Goal: Task Accomplishment & Management: Use online tool/utility

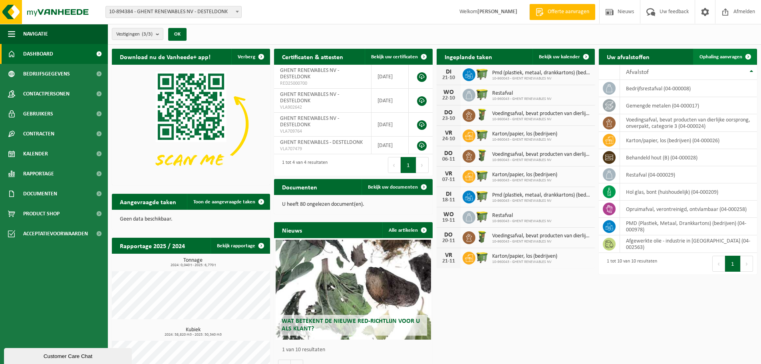
click at [725, 59] on span "Ophaling aanvragen" at bounding box center [721, 56] width 43 height 5
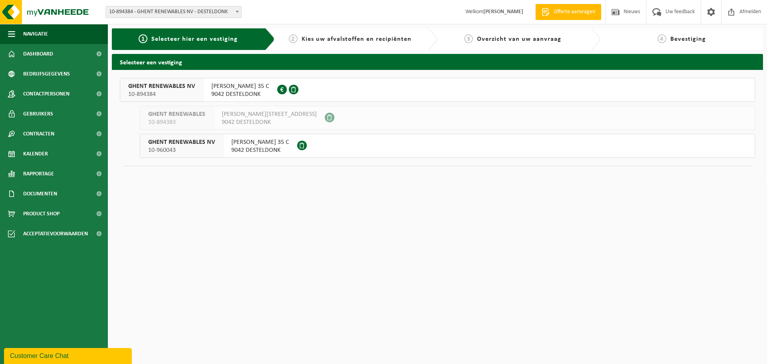
click at [269, 89] on span "CHRISTOFFEL COLUMBUSLAAN 35 C" at bounding box center [240, 86] width 58 height 8
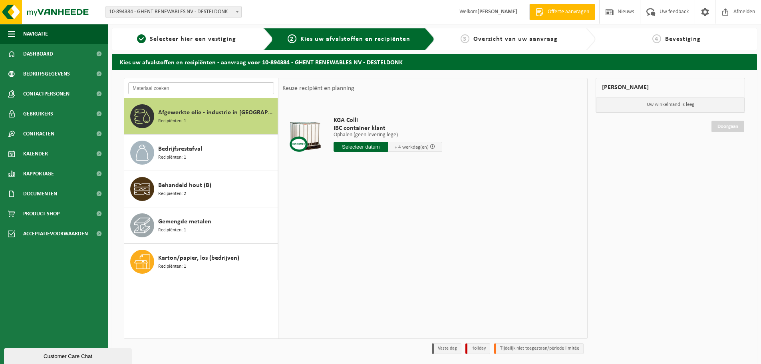
click at [175, 89] on input "text" at bounding box center [201, 88] width 146 height 12
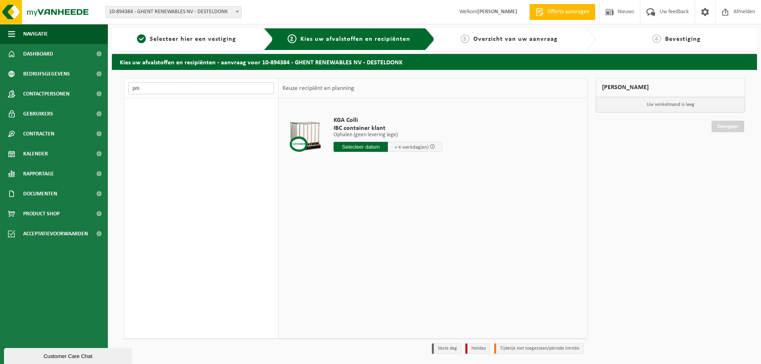
type input "p"
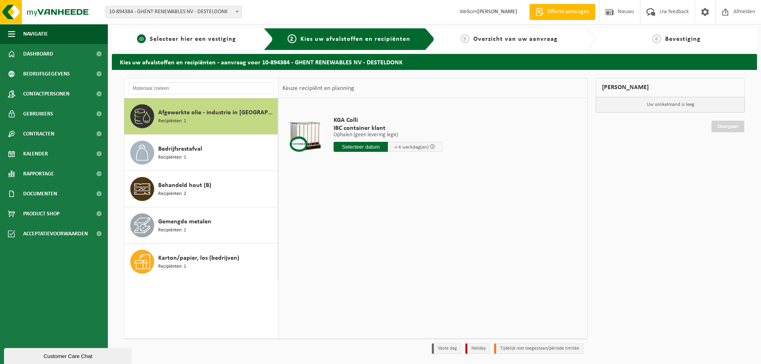
click at [192, 41] on span "Selecteer hier een vestiging" at bounding box center [193, 39] width 86 height 6
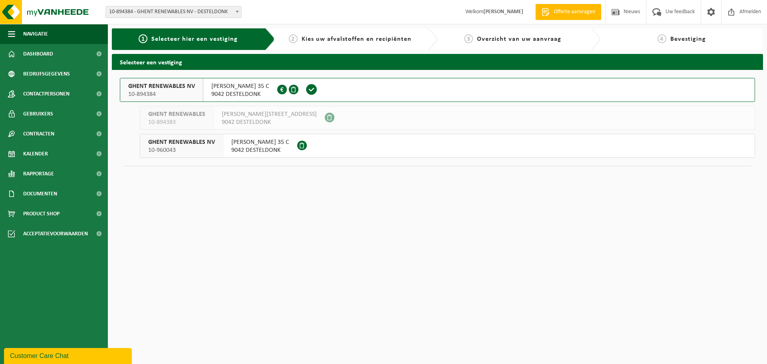
click at [245, 151] on span "9042 DESTELDONK" at bounding box center [260, 150] width 58 height 8
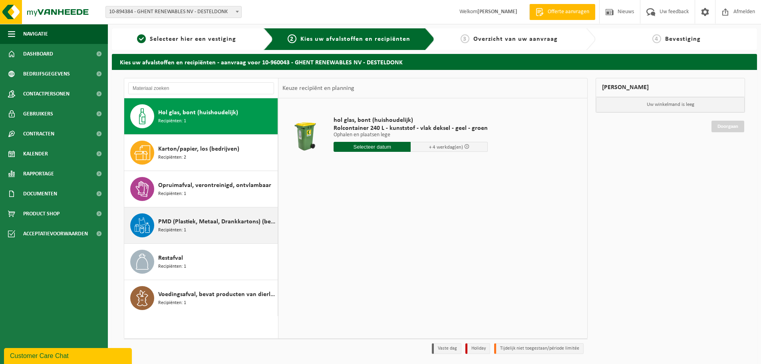
click at [203, 222] on span "PMD (Plastiek, Metaal, Drankkartons) (bedrijven)" at bounding box center [217, 222] width 118 height 10
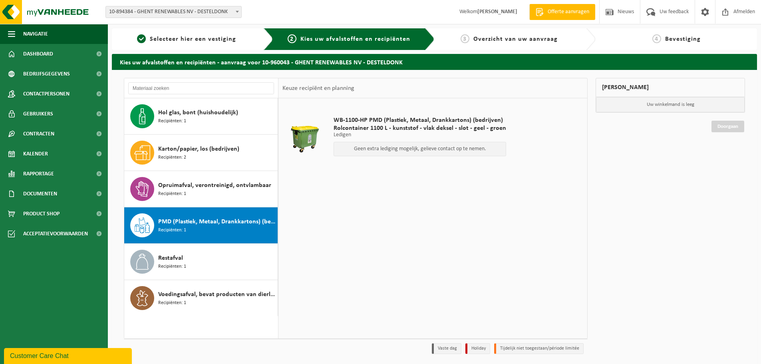
click at [481, 150] on p "Geen extra lediging mogelijk, gelieve contact op te nemen." at bounding box center [420, 149] width 164 height 6
click at [400, 131] on span "Rolcontainer 1100 L - kunststof - vlak deksel - slot - geel - groen" at bounding box center [420, 128] width 173 height 8
click at [412, 147] on p "Geen extra lediging mogelijk, gelieve contact op te nemen." at bounding box center [420, 149] width 164 height 6
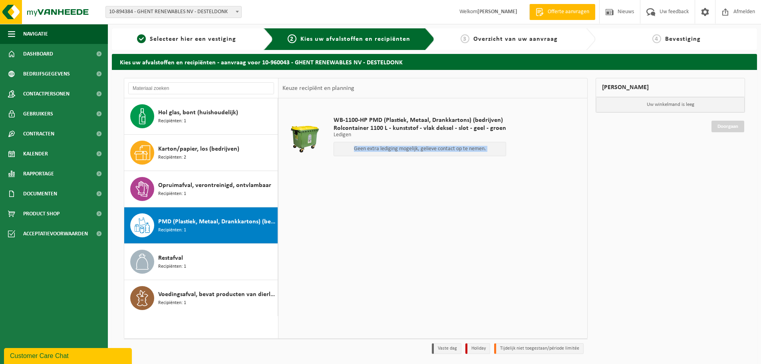
click at [412, 147] on p "Geen extra lediging mogelijk, gelieve contact op te nemen." at bounding box center [420, 149] width 164 height 6
click at [397, 233] on div "WB-1100-HP PMD (Plastiek, Metaal, Drankkartons) (bedrijven) Rolcontainer 1100 L…" at bounding box center [433, 218] width 309 height 240
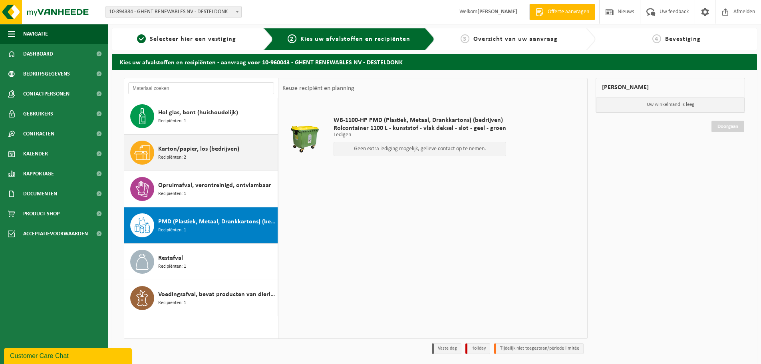
click at [215, 148] on span "Karton/papier, los (bedrijven)" at bounding box center [198, 149] width 81 height 10
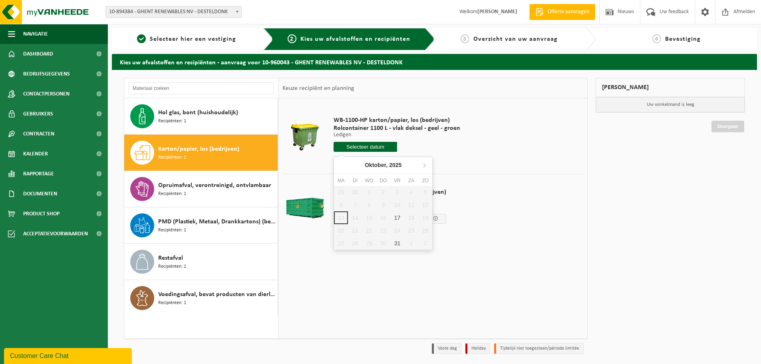
click at [363, 149] on input "text" at bounding box center [366, 147] width 64 height 10
click at [401, 219] on div "17" at bounding box center [398, 217] width 14 height 13
type input "Van 2025-10-17"
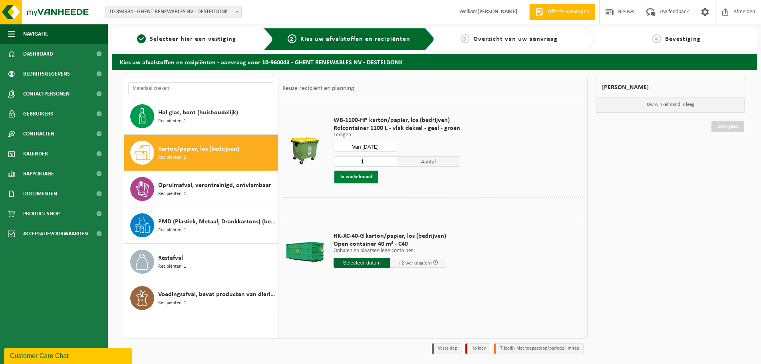
click at [357, 181] on button "In winkelmand" at bounding box center [357, 177] width 44 height 13
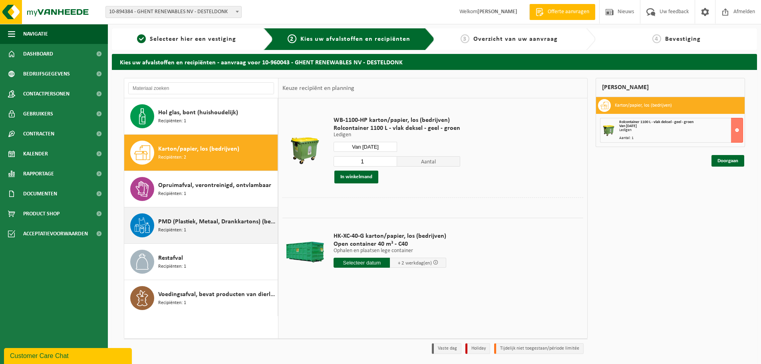
click at [195, 227] on div "PMD (Plastiek, Metaal, Drankkartons) (bedrijven) Recipiënten: 1" at bounding box center [217, 225] width 118 height 24
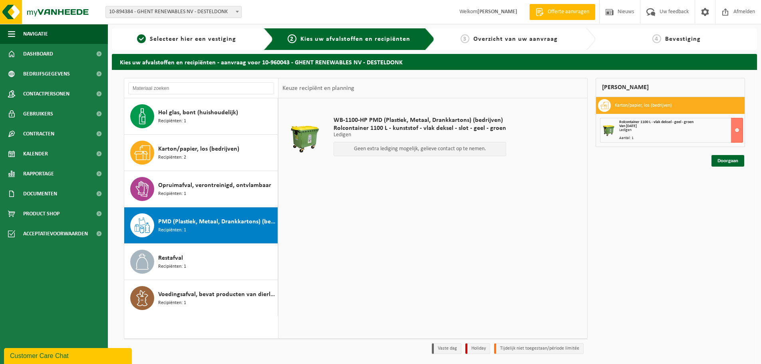
click at [380, 149] on p "Geen extra lediging mogelijk, gelieve contact op te nemen." at bounding box center [420, 149] width 164 height 6
click at [382, 148] on p "Geen extra lediging mogelijk, gelieve contact op te nemen." at bounding box center [420, 149] width 164 height 6
click at [725, 161] on link "Doorgaan" at bounding box center [728, 161] width 33 height 12
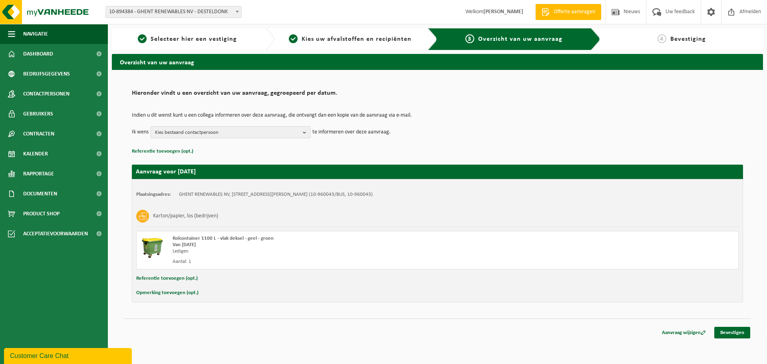
click at [305, 137] on b "button" at bounding box center [306, 132] width 7 height 11
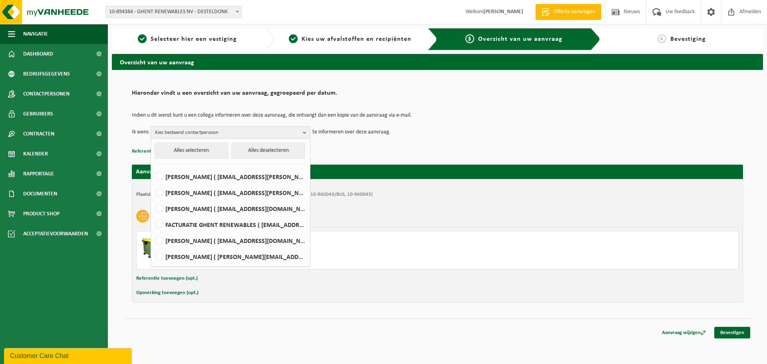
click at [478, 132] on td "Ik wens Kies bestaand contactpersoon Alles selecteren Alles deselecteren [PERSO…" at bounding box center [438, 132] width 612 height 12
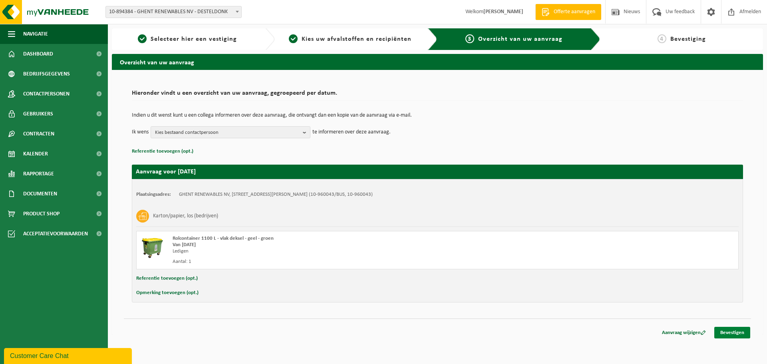
click at [731, 333] on link "Bevestigen" at bounding box center [733, 333] width 36 height 12
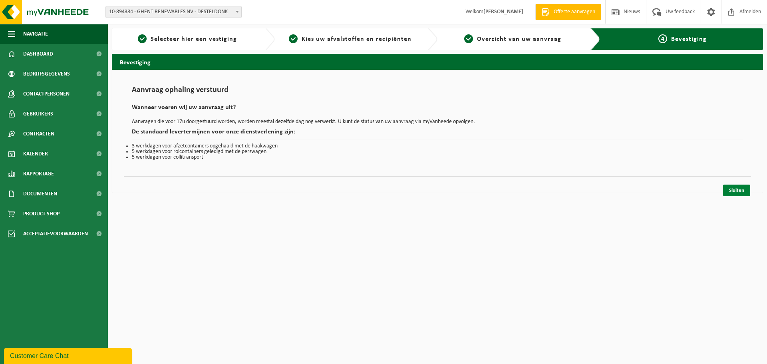
click at [739, 193] on link "Sluiten" at bounding box center [736, 191] width 27 height 12
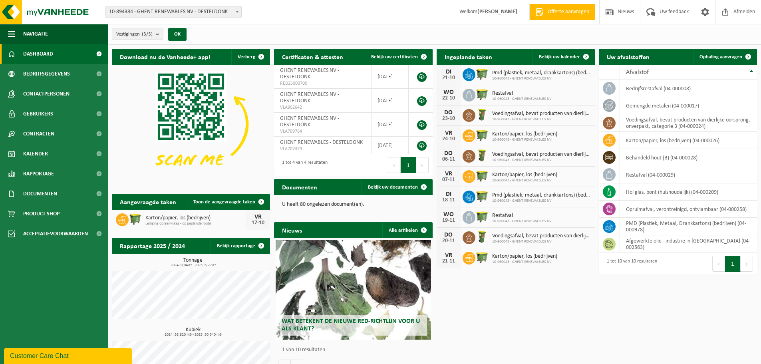
click at [511, 73] on span "Pmd (plastiek, metaal, drankkartons) (bedrijven)" at bounding box center [541, 73] width 99 height 6
click at [590, 56] on span at bounding box center [586, 57] width 16 height 16
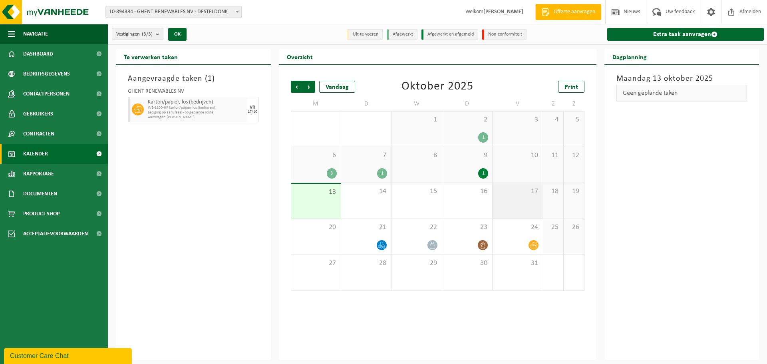
click at [540, 191] on div "17" at bounding box center [518, 201] width 50 height 36
click at [311, 87] on span "Volgende" at bounding box center [309, 87] width 12 height 12
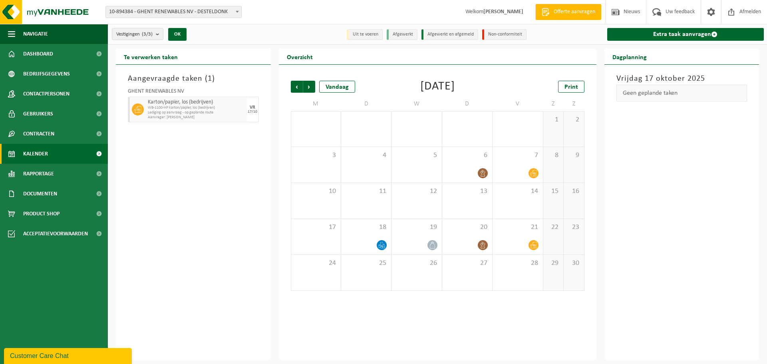
click at [300, 94] on div "Vorige Volgende Vandaag November 2025 Print M D W D V Z Z 27 28 29 30 31 1 2 3 …" at bounding box center [438, 186] width 302 height 226
click at [296, 87] on span "Vorige" at bounding box center [297, 87] width 12 height 12
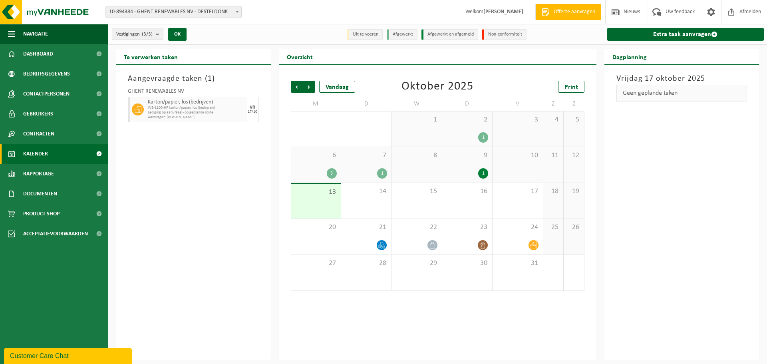
click at [296, 87] on span "Vorige" at bounding box center [297, 87] width 12 height 12
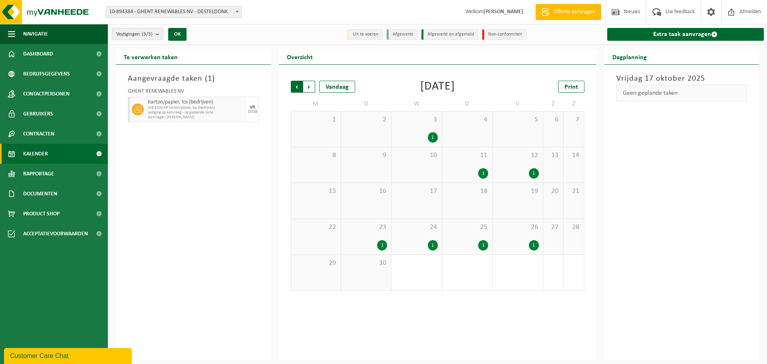
click at [306, 86] on span "Volgende" at bounding box center [309, 87] width 12 height 12
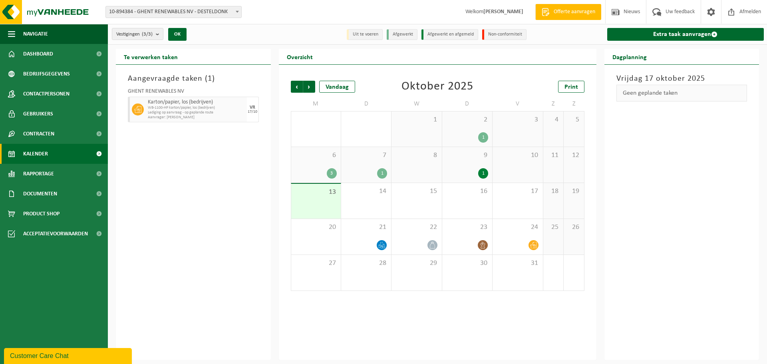
click at [315, 80] on div "Vorige Volgende Vandaag Oktober 2025 Print M D W D V Z Z 29 30 1 2 1 3 4 5 6 3 …" at bounding box center [438, 186] width 302 height 226
